Goal: Information Seeking & Learning: Learn about a topic

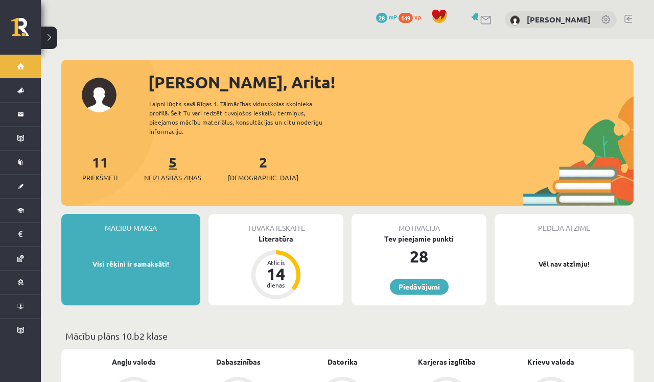
click at [183, 173] on span "Neizlasītās ziņas" at bounding box center [172, 178] width 57 height 10
click at [238, 173] on span "[DEMOGRAPHIC_DATA]" at bounding box center [263, 178] width 70 height 10
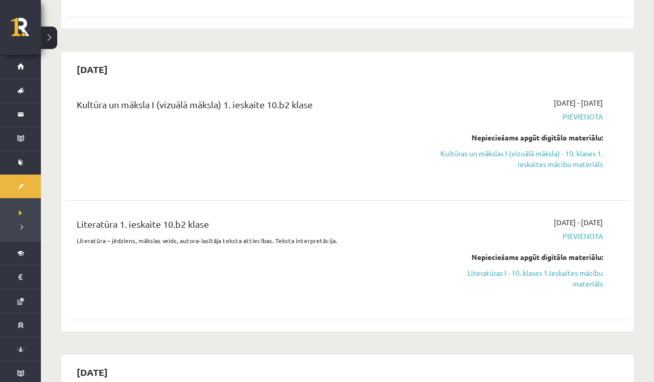
scroll to position [598, 0]
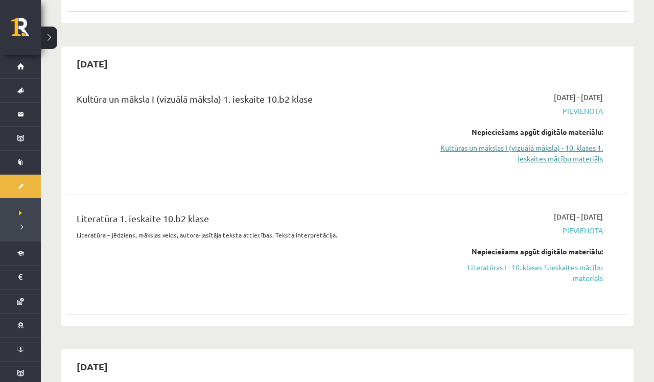
click at [579, 154] on link "Kultūras un mākslas I (vizuālā māksla) - 10. klases 1. ieskaites mācību materiā…" at bounding box center [520, 152] width 165 height 21
click at [580, 275] on link "Literatūras I - 10. klases 1.ieskaites mācību materiāls" at bounding box center [520, 272] width 165 height 21
